Goal: Information Seeking & Learning: Learn about a topic

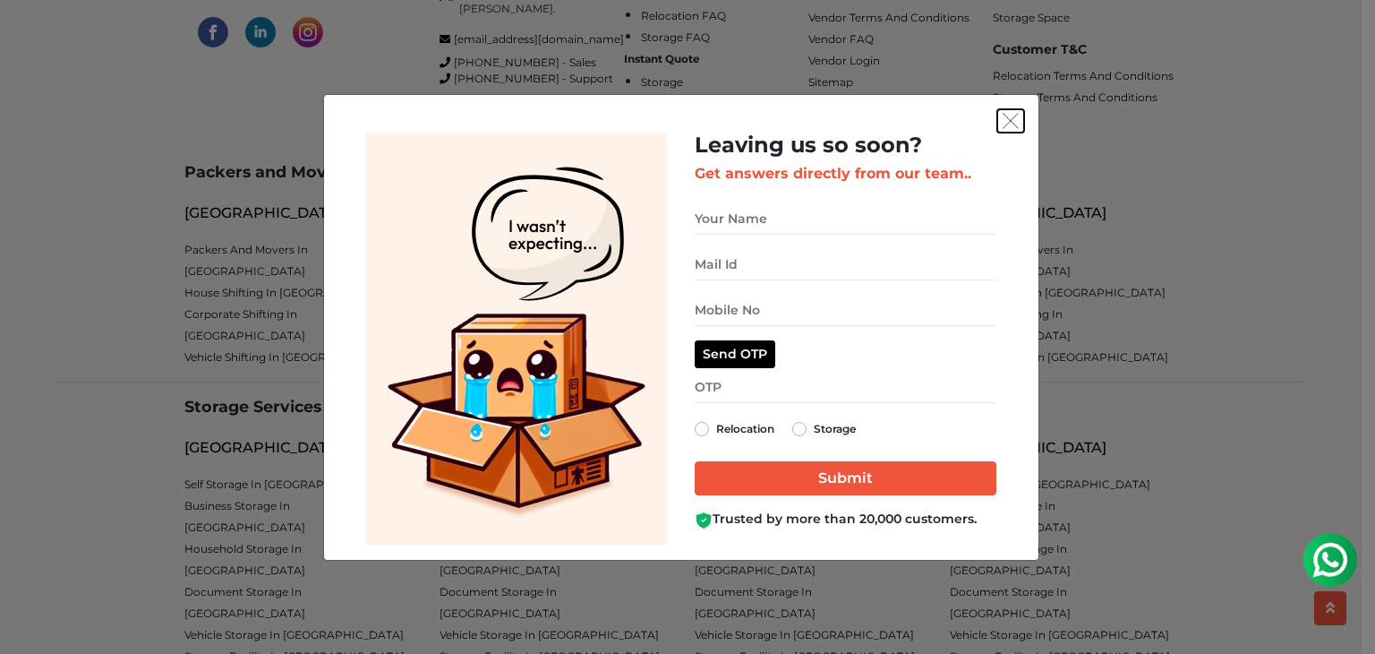
click at [1011, 118] on img "get free quote dialog" at bounding box center [1011, 121] width 16 height 16
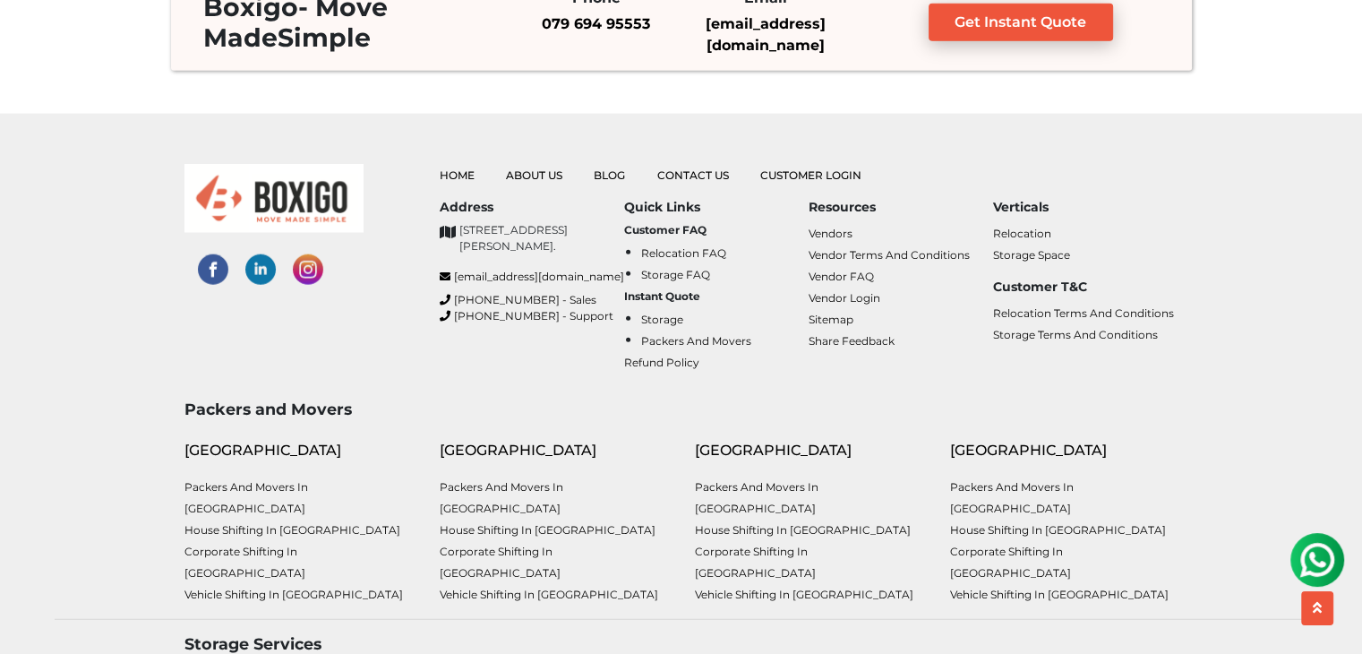
scroll to position [4490, 0]
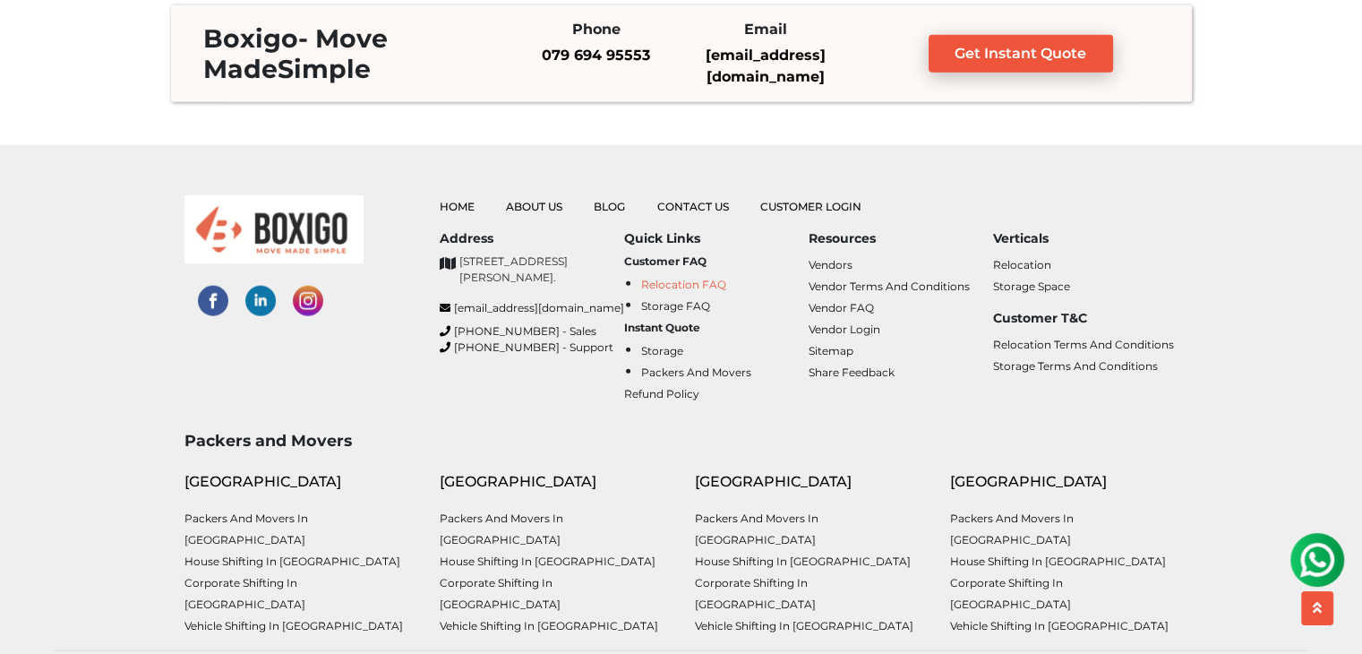
click at [714, 284] on link "Relocation FAQ" at bounding box center [683, 284] width 85 height 13
click at [695, 303] on link "Storage FAQ" at bounding box center [675, 305] width 69 height 13
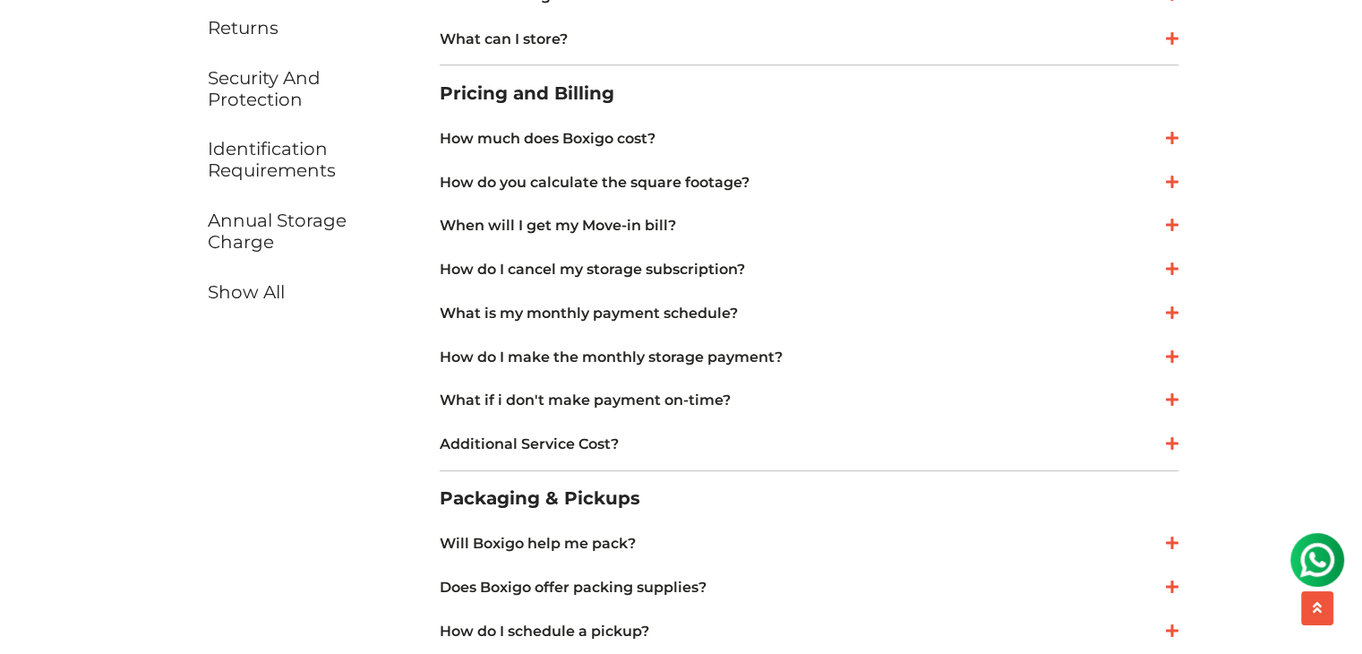
scroll to position [806, 0]
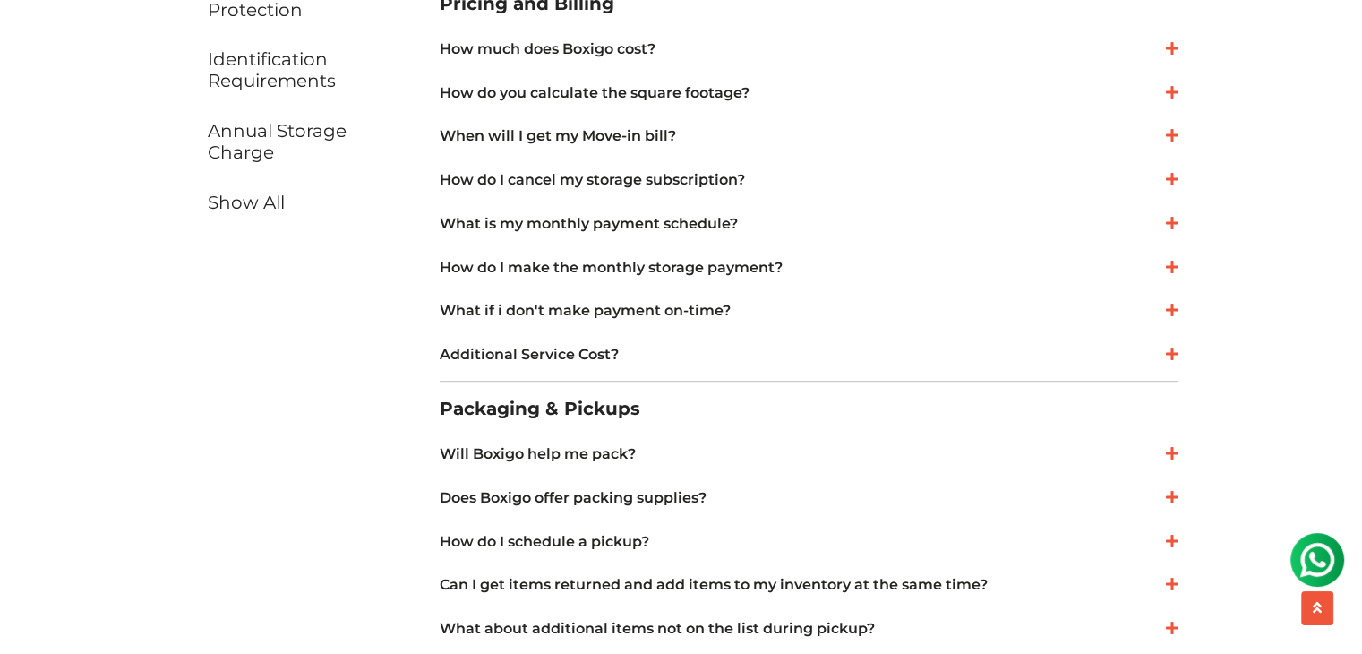
click at [721, 312] on link "What if i don't make payment on-time?" at bounding box center [809, 310] width 739 height 21
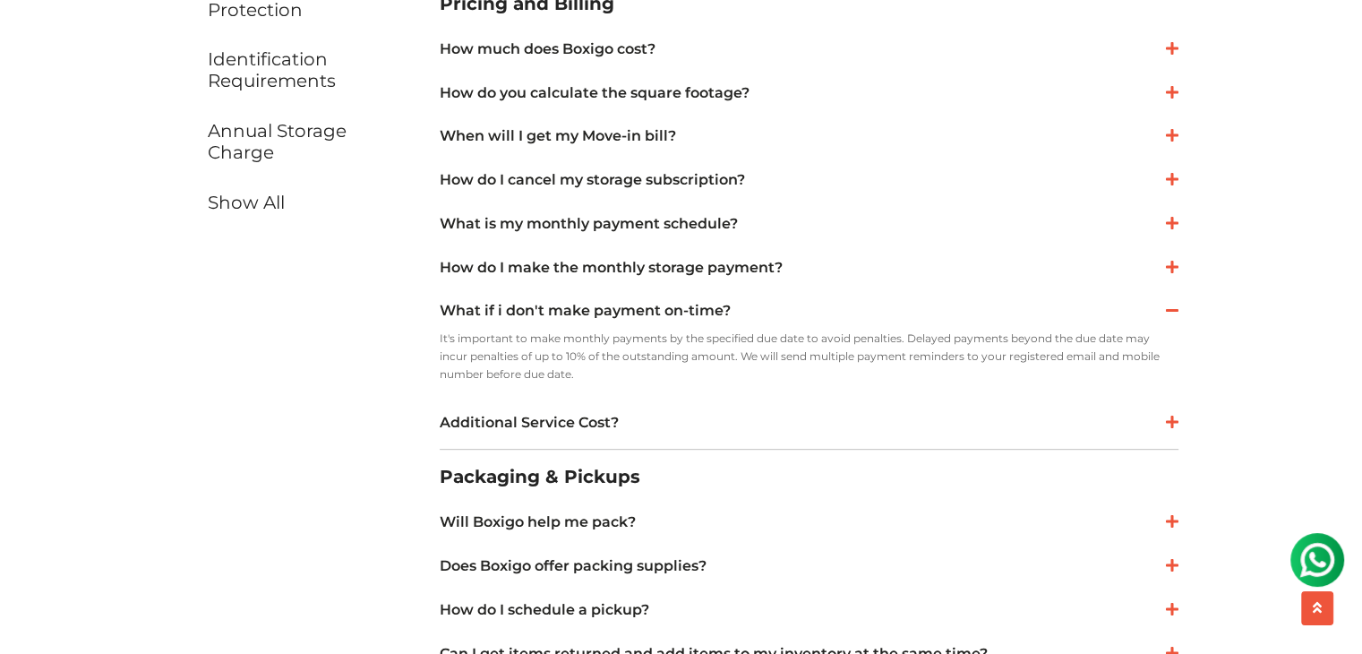
drag, startPoint x: 432, startPoint y: 309, endPoint x: 587, endPoint y: 372, distance: 167.4
copy div "What if i don't make payment on-time? It's important to make monthly payments b…"
click at [659, 421] on link "Additional Service Cost?" at bounding box center [809, 422] width 739 height 21
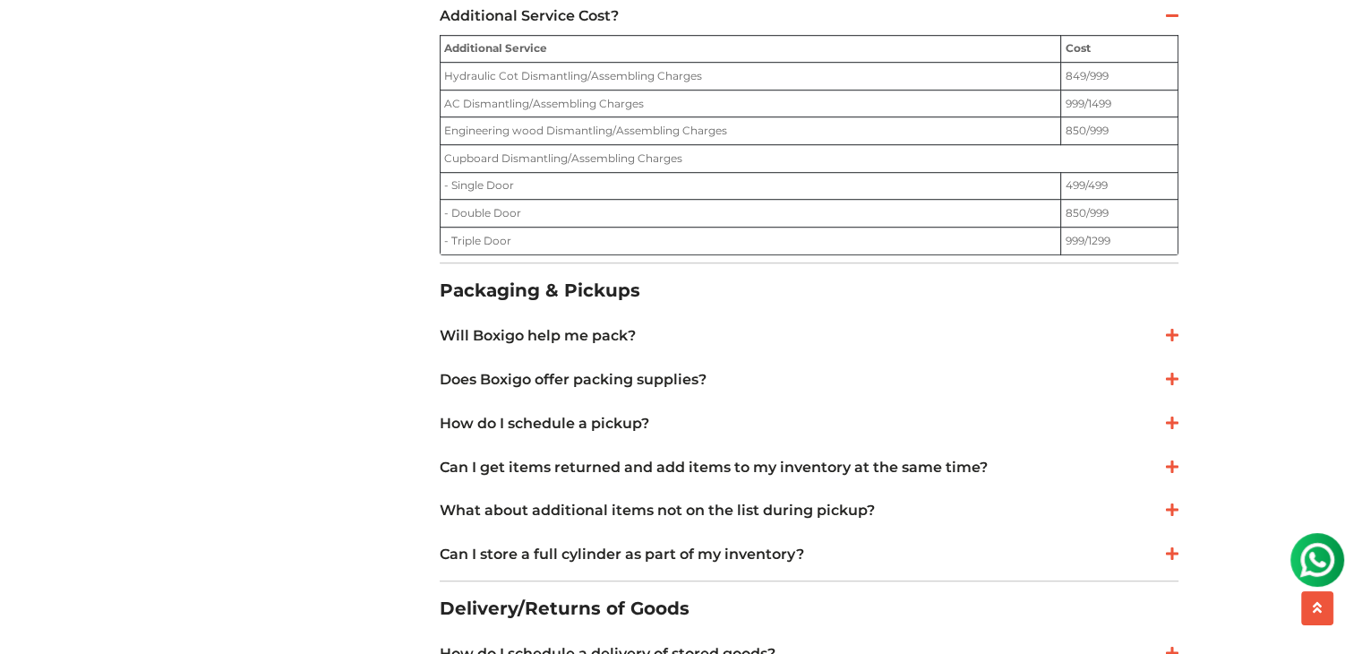
scroll to position [1254, 0]
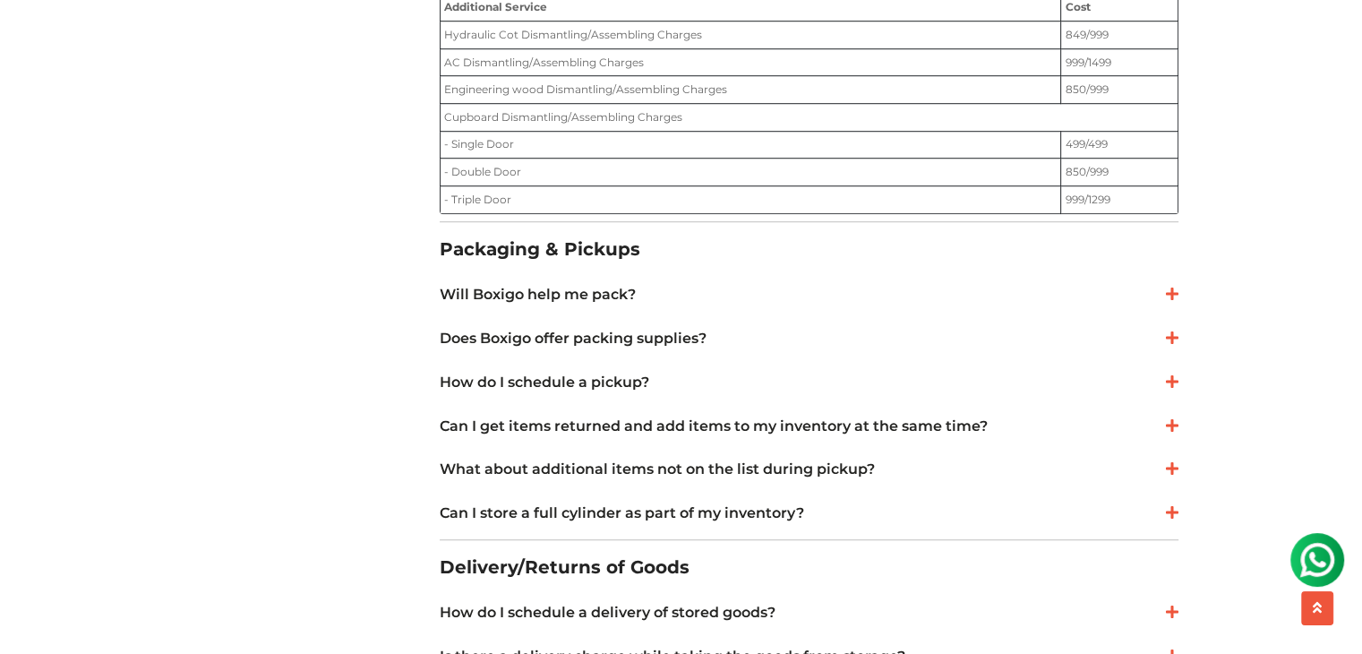
click at [644, 372] on link "How do I schedule a pickup?" at bounding box center [809, 382] width 739 height 21
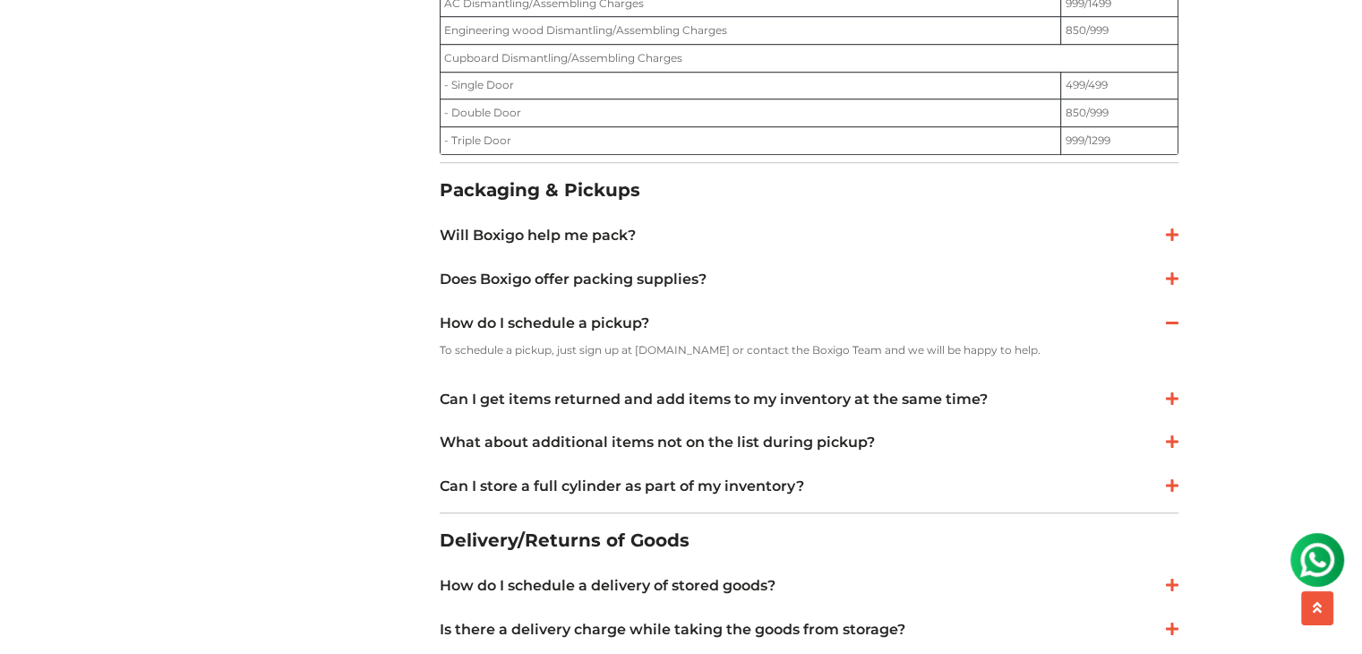
scroll to position [1343, 0]
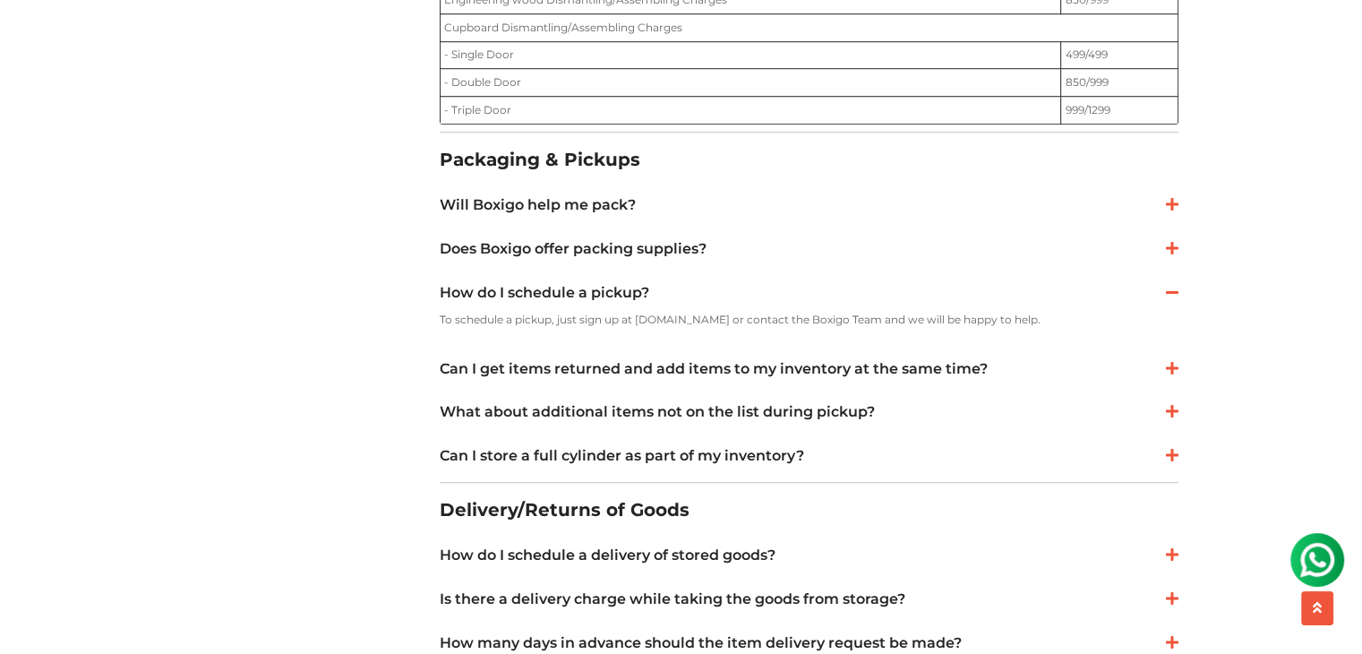
click at [648, 369] on link "Can I get items returned and add items to my inventory at the same time?" at bounding box center [809, 368] width 739 height 21
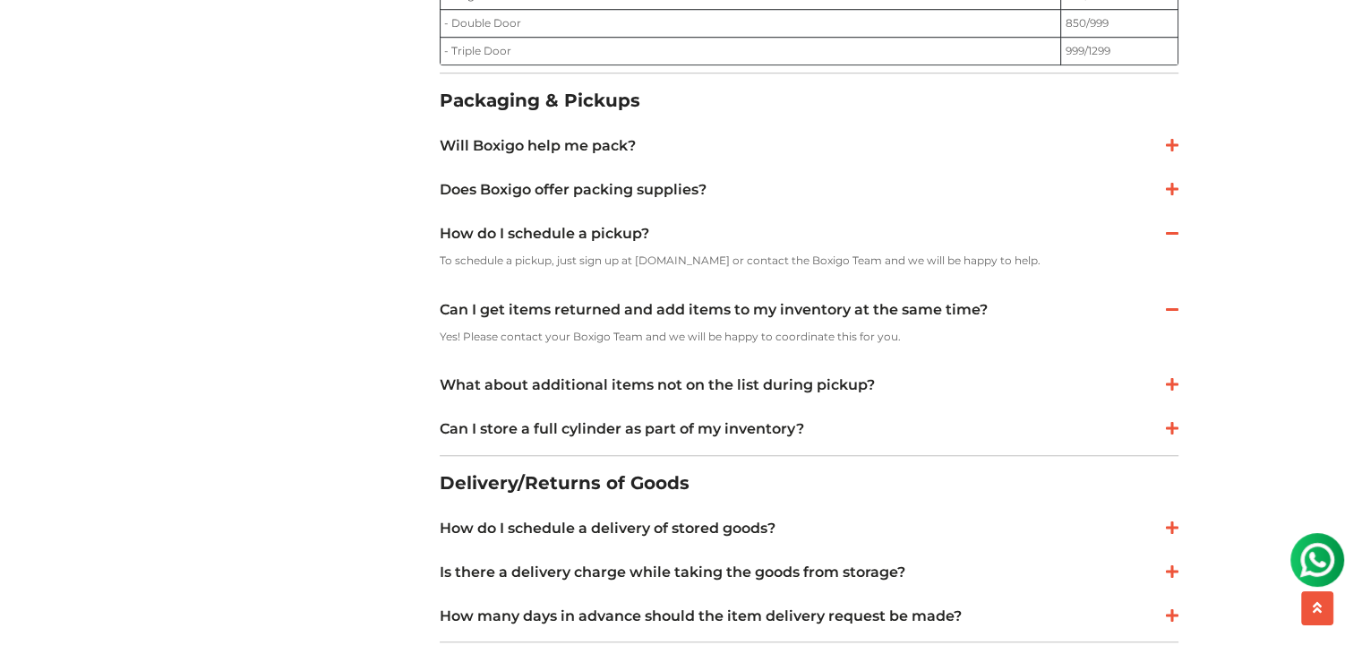
scroll to position [1433, 0]
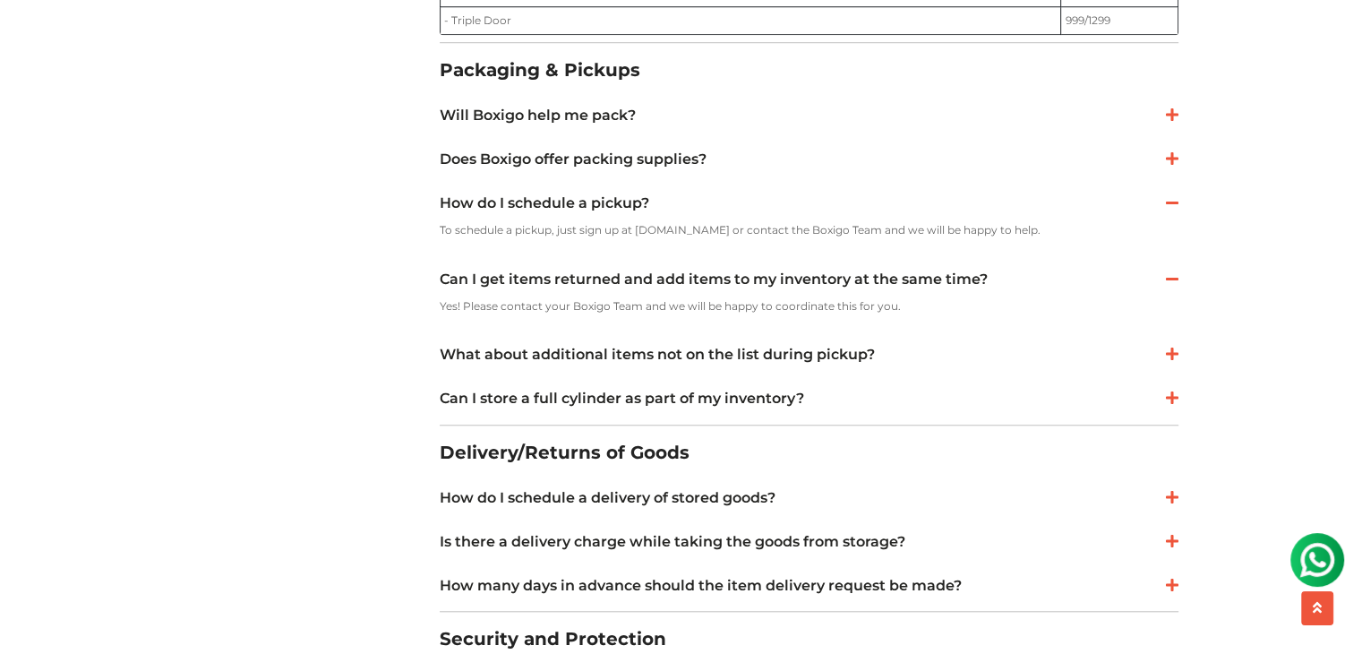
click at [647, 352] on link "What about additional items not on the list during pickup?" at bounding box center [809, 354] width 739 height 21
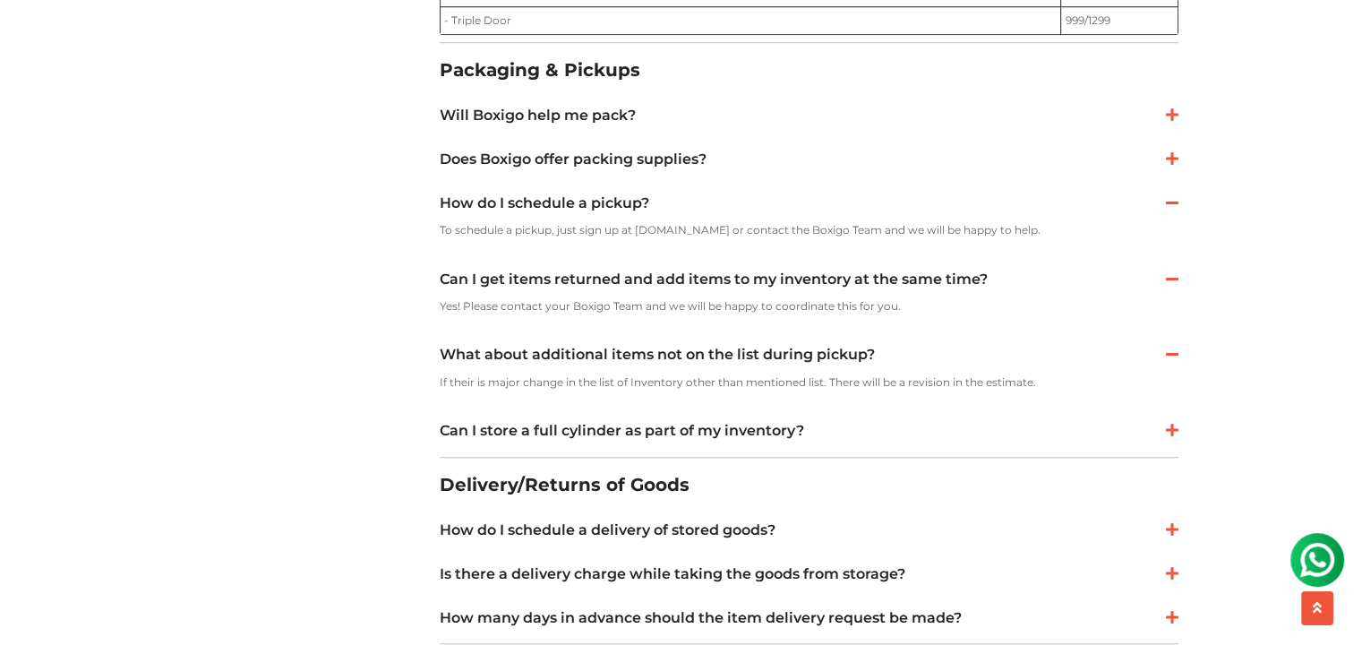
drag, startPoint x: 1051, startPoint y: 377, endPoint x: 427, endPoint y: 363, distance: 624.3
click at [427, 363] on div "General Questions What is Boxigo? Boxigo offers an affordable, high-quality Rel…" at bounding box center [809, 204] width 766 height 2171
copy div "What about additional items not on the list during pickup? If their is major ch…"
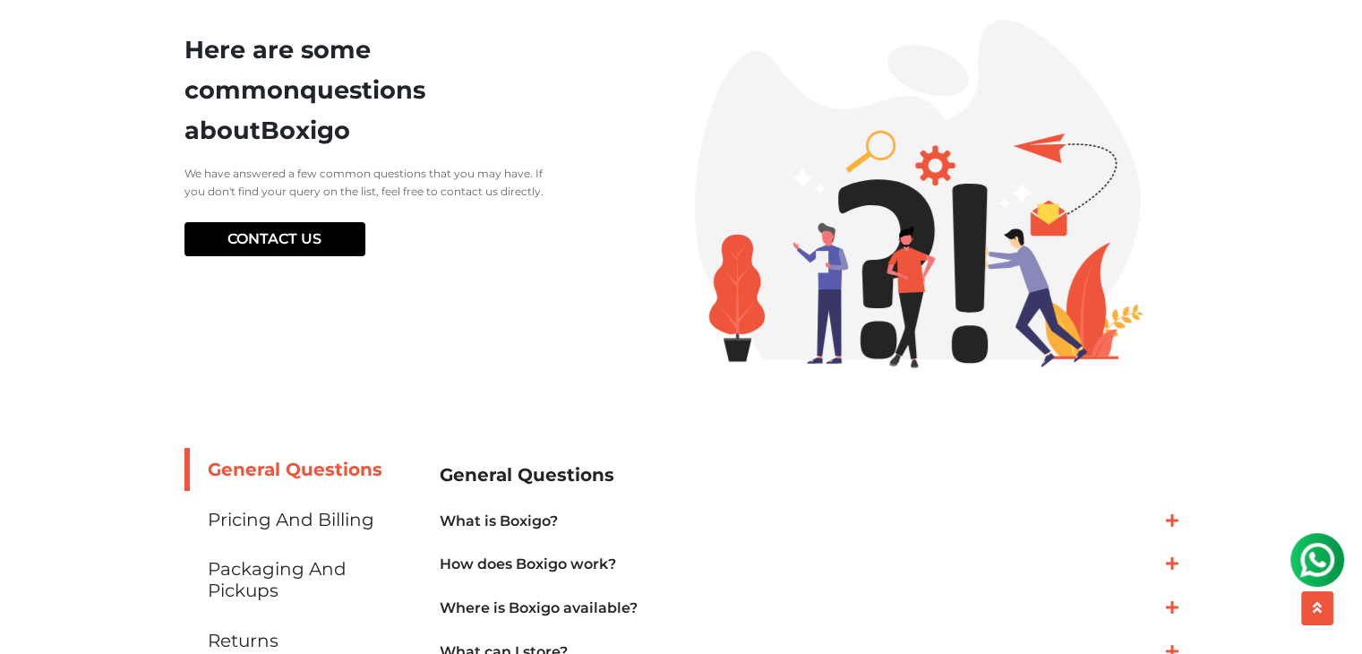
scroll to position [0, 0]
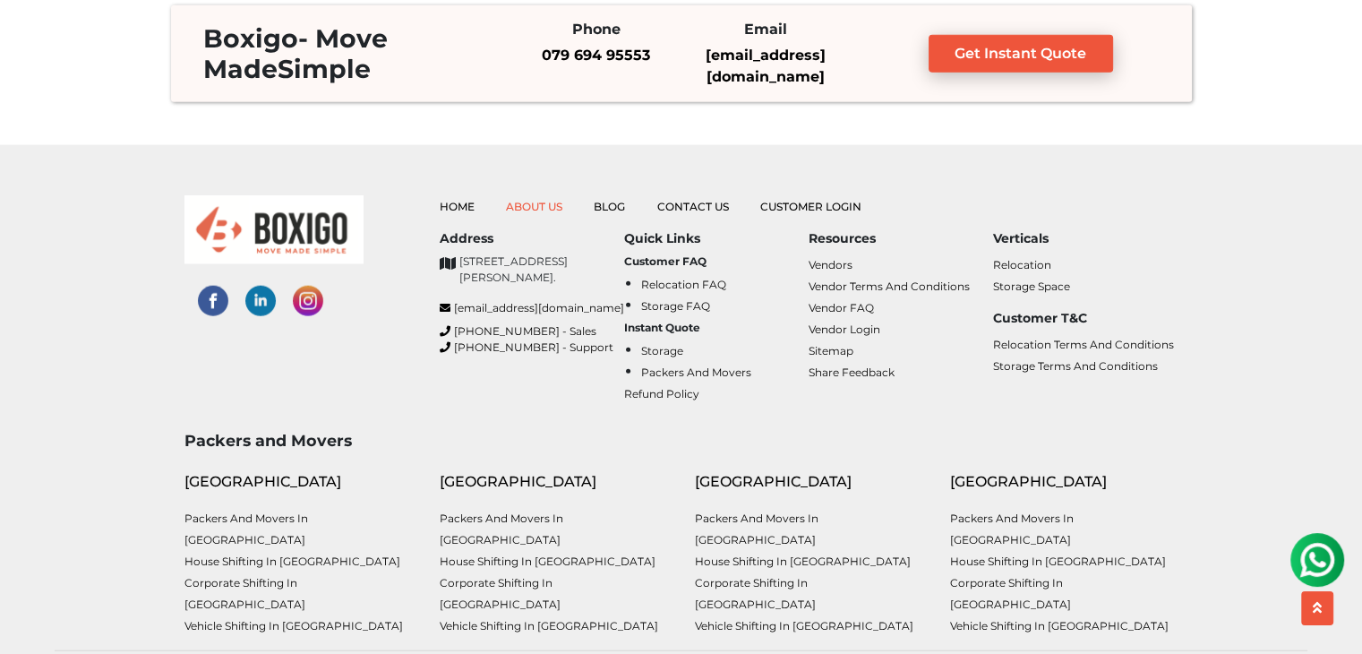
click at [544, 209] on link "About Us" at bounding box center [534, 206] width 56 height 13
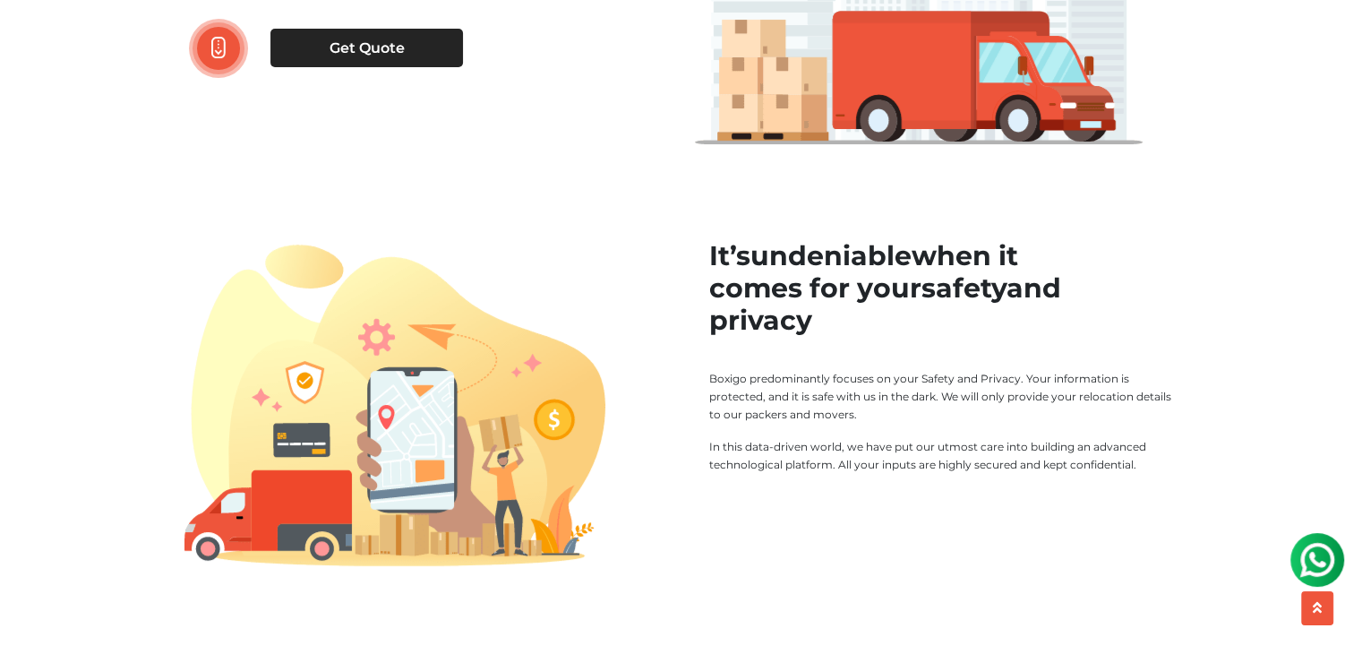
scroll to position [448, 0]
